Goal: Transaction & Acquisition: Purchase product/service

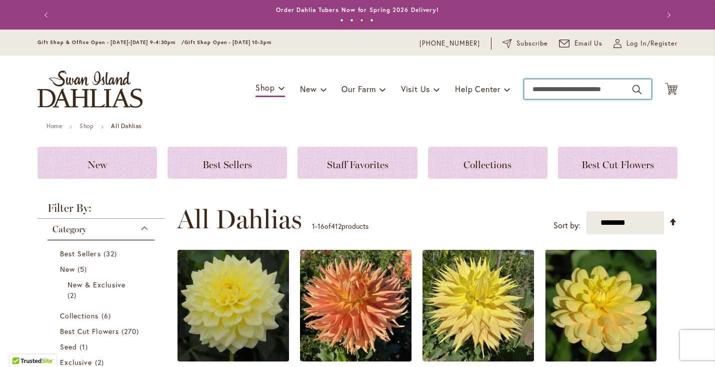
click at [539, 89] on input "Search" at bounding box center [588, 89] width 128 height 20
type input "*"
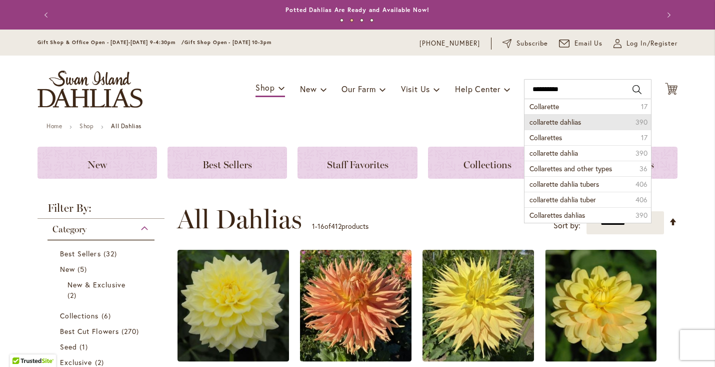
click at [555, 122] on span "collarette dahlias" at bounding box center [556, 122] width 52 height 10
type input "**********"
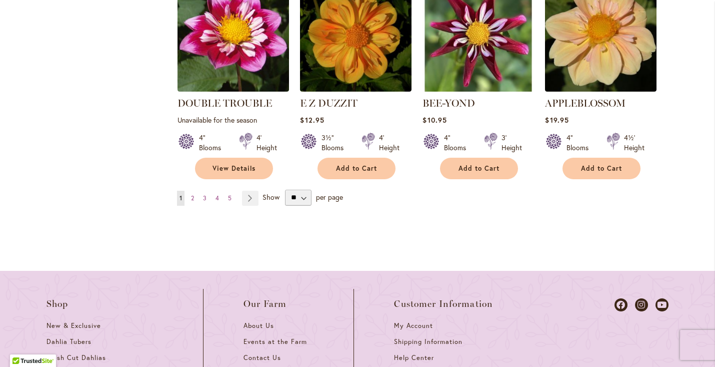
scroll to position [1018, 0]
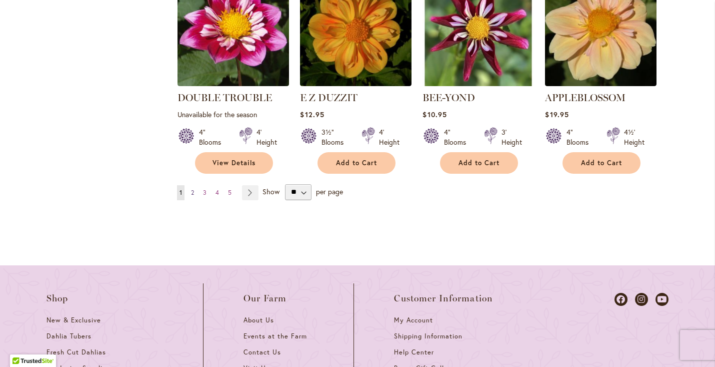
click at [194, 189] on span "2" at bounding box center [192, 193] width 3 height 8
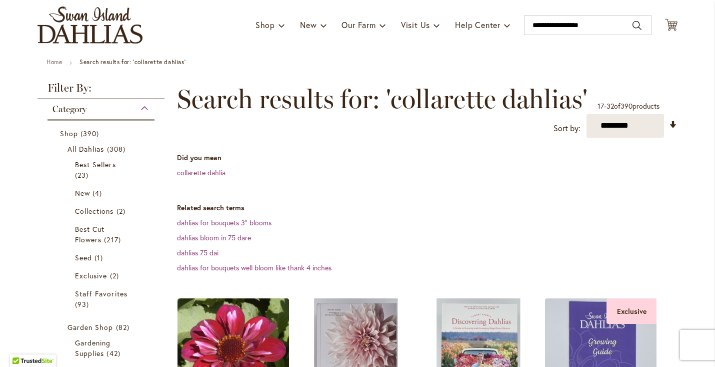
scroll to position [65, 0]
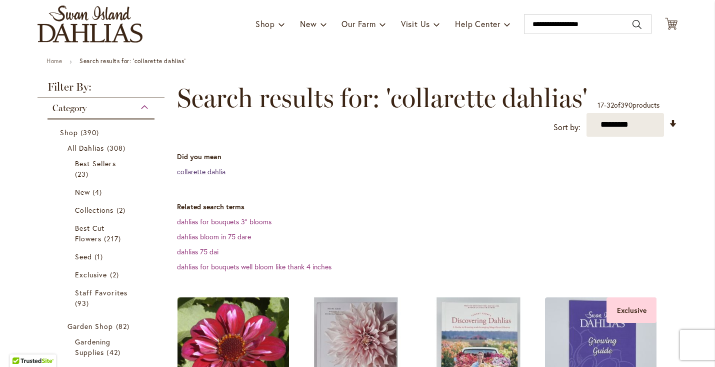
click at [200, 169] on link "collarette dahlia" at bounding box center [201, 172] width 49 height 10
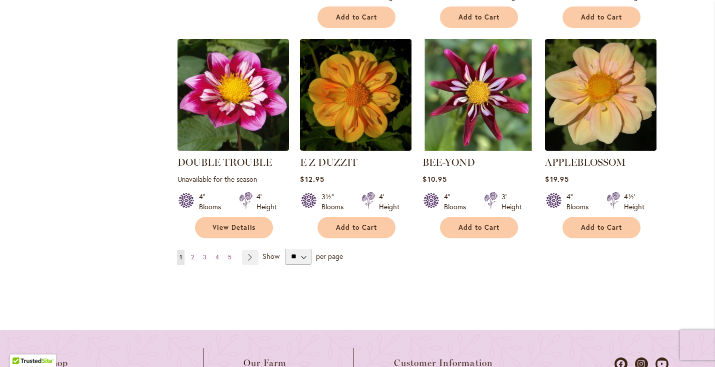
scroll to position [901, 0]
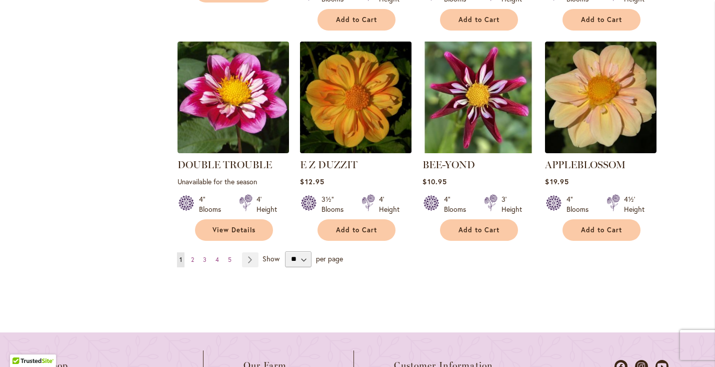
click at [355, 119] on img at bounding box center [356, 97] width 117 height 117
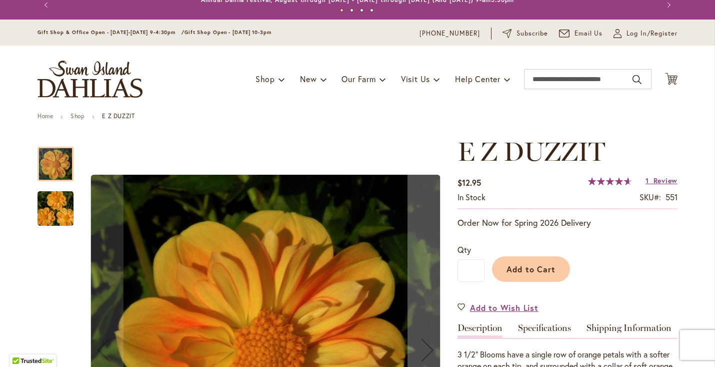
scroll to position [13, 0]
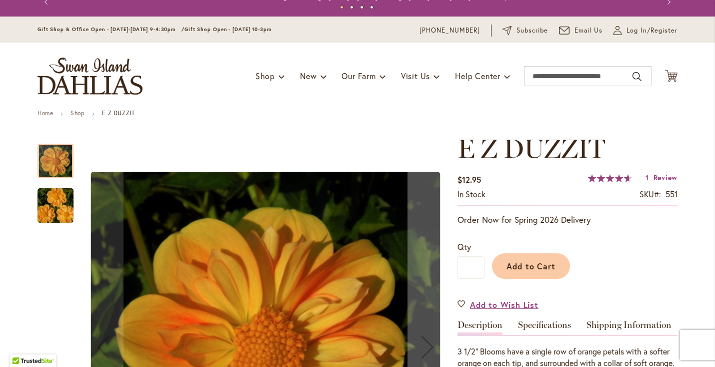
click at [58, 213] on img "E Z DUZZIT" at bounding box center [56, 206] width 72 height 48
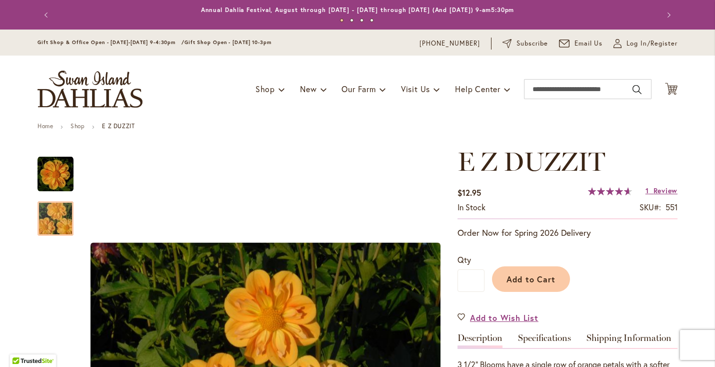
scroll to position [0, 0]
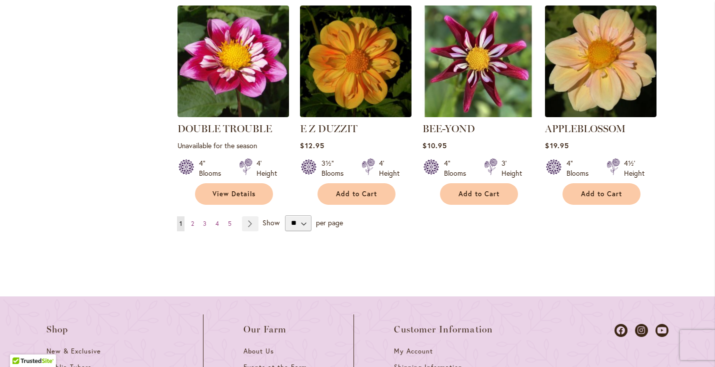
scroll to position [940, 0]
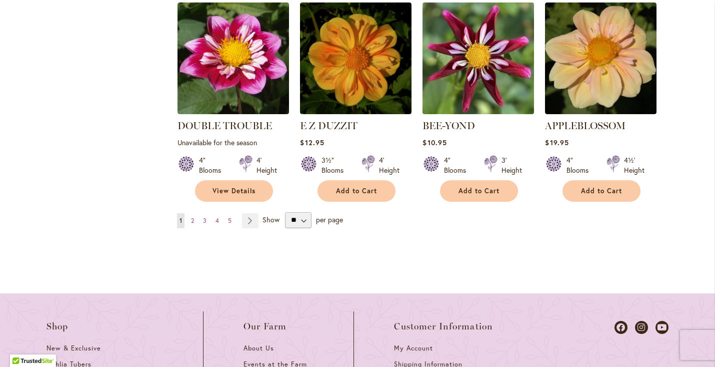
click at [478, 81] on img at bounding box center [478, 57] width 117 height 117
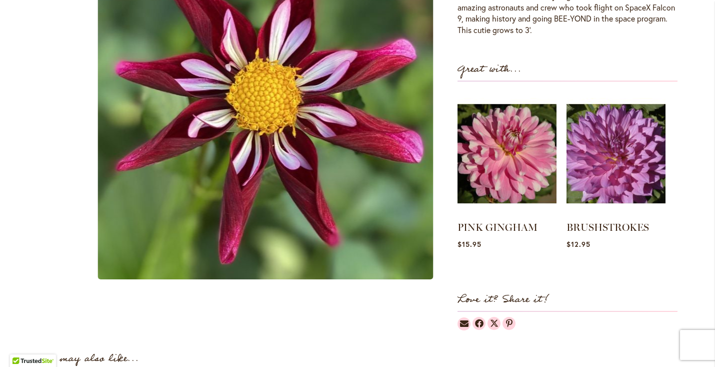
scroll to position [358, 0]
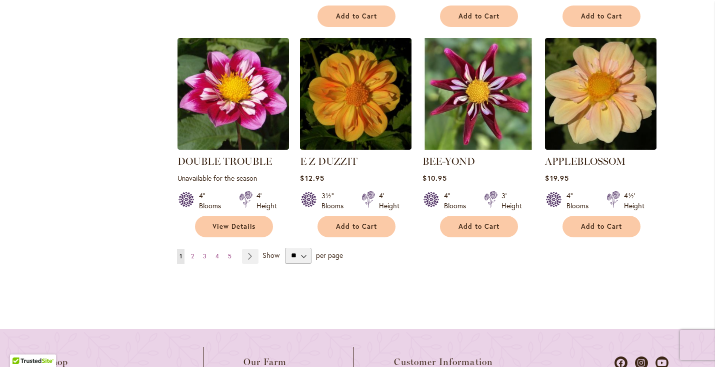
scroll to position [906, 0]
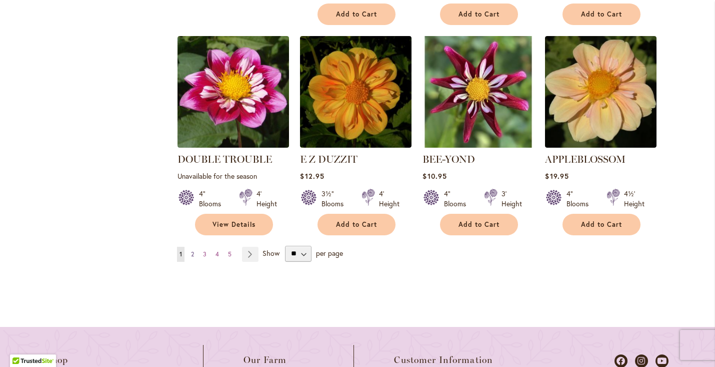
click at [193, 251] on span "2" at bounding box center [192, 254] width 3 height 8
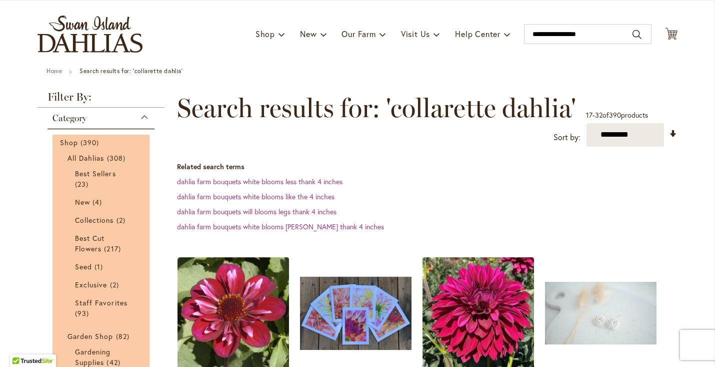
scroll to position [72, 0]
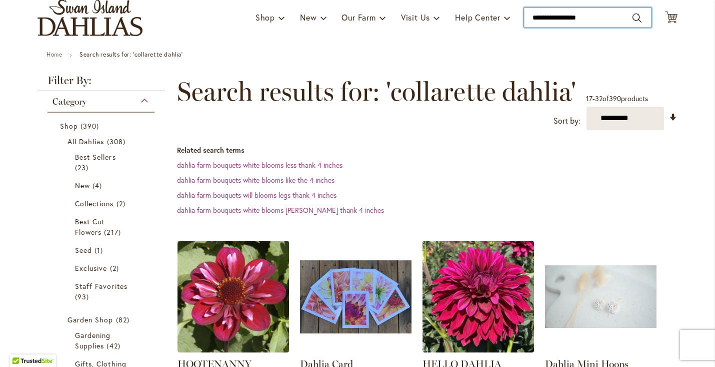
type input "**********"
click at [601, 18] on input "**********" at bounding box center [588, 18] width 128 height 20
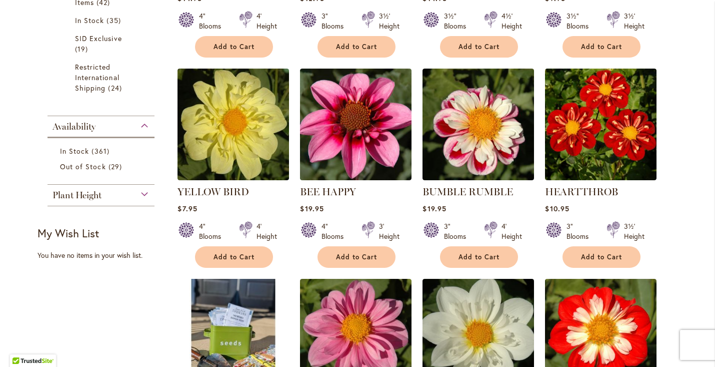
scroll to position [460, 0]
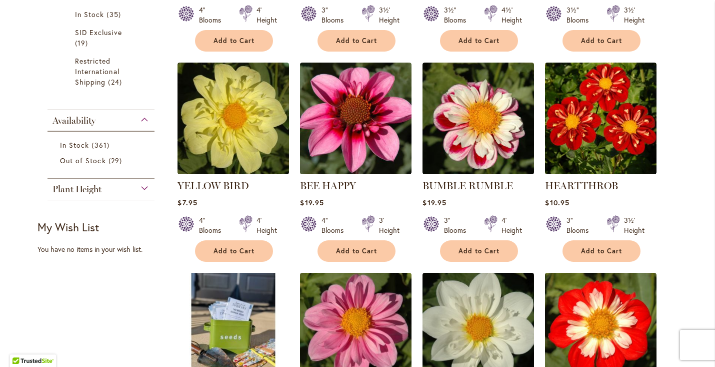
click at [179, 32] on div "Add to Cart" at bounding box center [234, 41] width 111 height 22
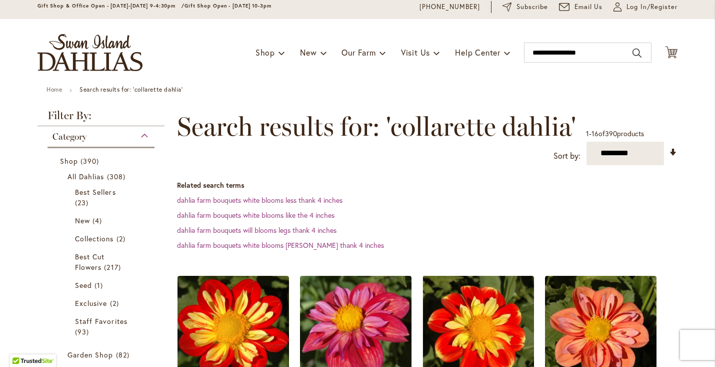
scroll to position [34, 0]
